Goal: Task Accomplishment & Management: Manage account settings

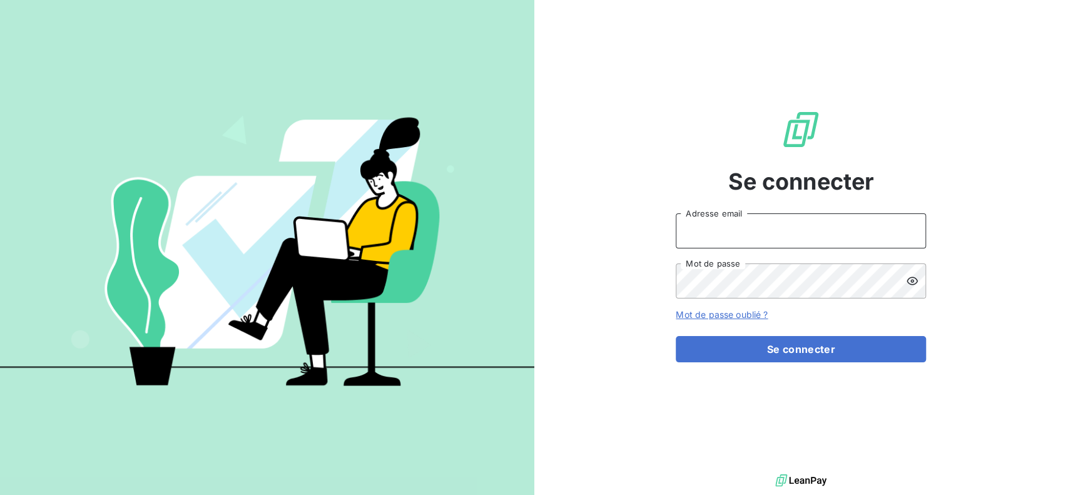
click at [824, 218] on input "Adresse email" at bounding box center [801, 230] width 250 height 35
paste input "[PERSON_NAME][EMAIL_ADDRESS][DOMAIN_NAME]"
type input "[PERSON_NAME][EMAIL_ADDRESS][DOMAIN_NAME]"
click at [916, 145] on div "Se connecter [PERSON_NAME][EMAIL_ADDRESS][DOMAIN_NAME] Adresse email Mot de pas…" at bounding box center [801, 235] width 250 height 471
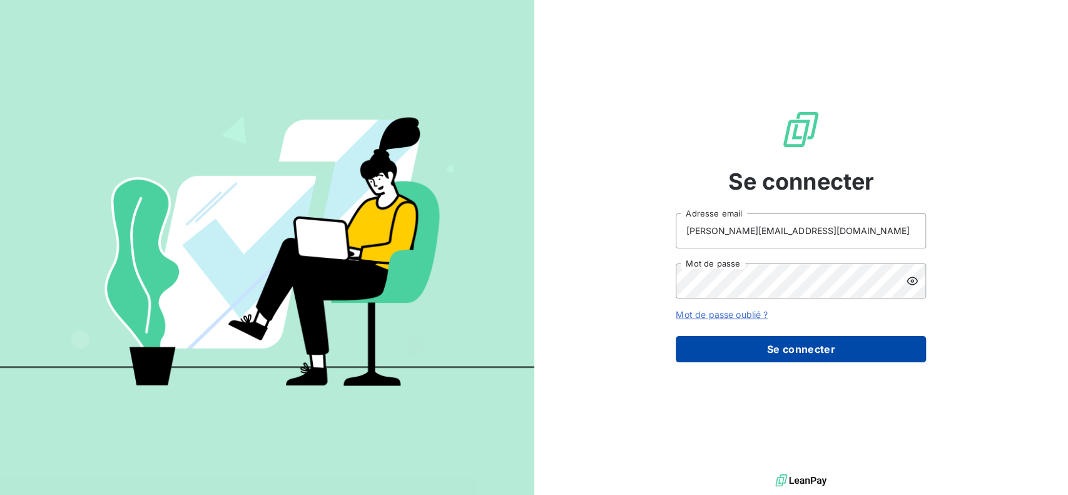
click at [803, 356] on button "Se connecter" at bounding box center [801, 349] width 250 height 26
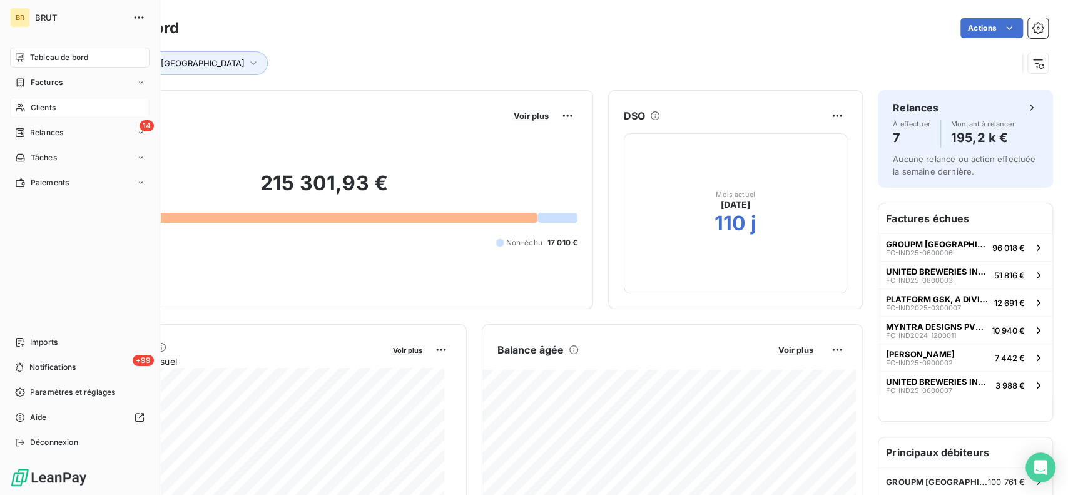
click at [62, 111] on div "Clients" at bounding box center [79, 108] width 139 height 20
